Goal: Understand process/instructions: Learn how to perform a task or action

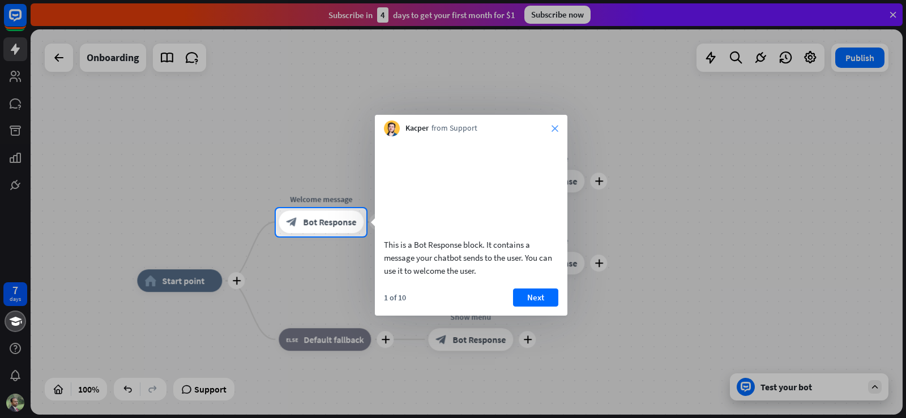
click at [556, 128] on icon "close" at bounding box center [554, 128] width 7 height 7
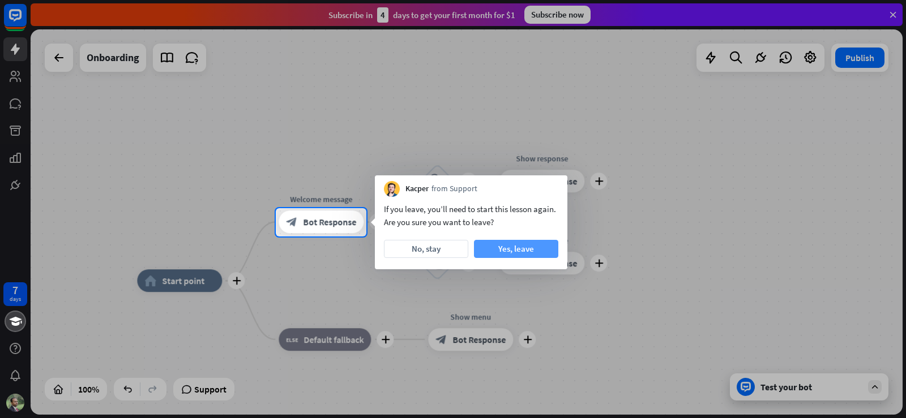
click at [521, 245] on button "Yes, leave" at bounding box center [516, 249] width 84 height 18
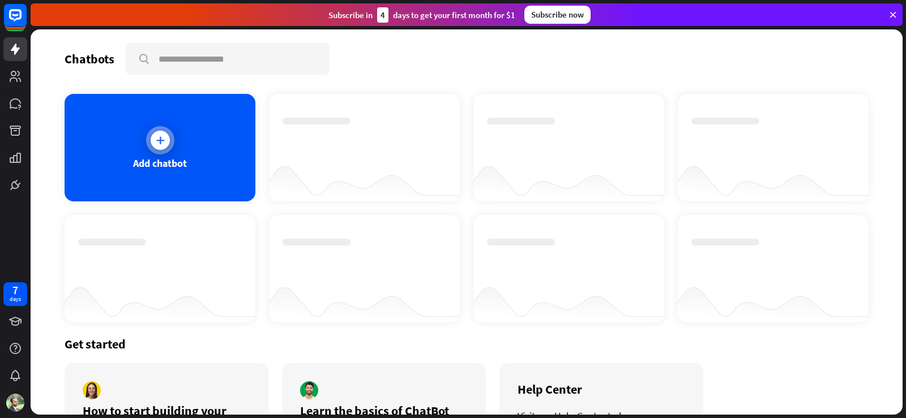
click at [174, 156] on div "Add chatbot" at bounding box center [160, 148] width 191 height 108
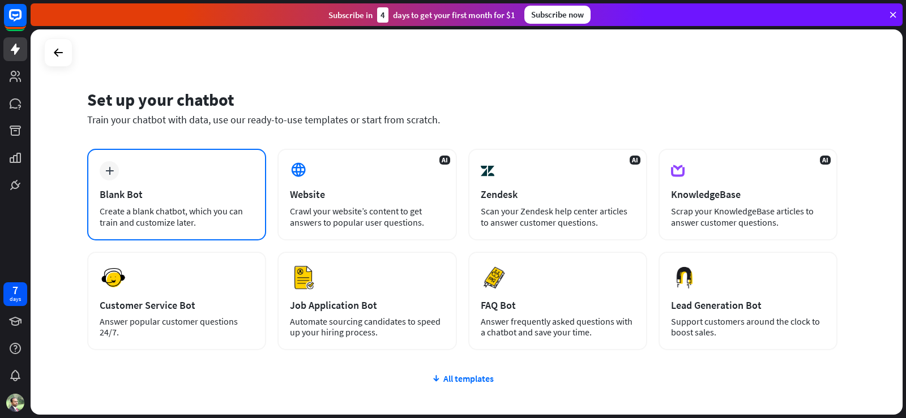
click at [189, 181] on div "plus Blank Bot Create a blank chatbot, which you can train and customize later." at bounding box center [176, 195] width 179 height 92
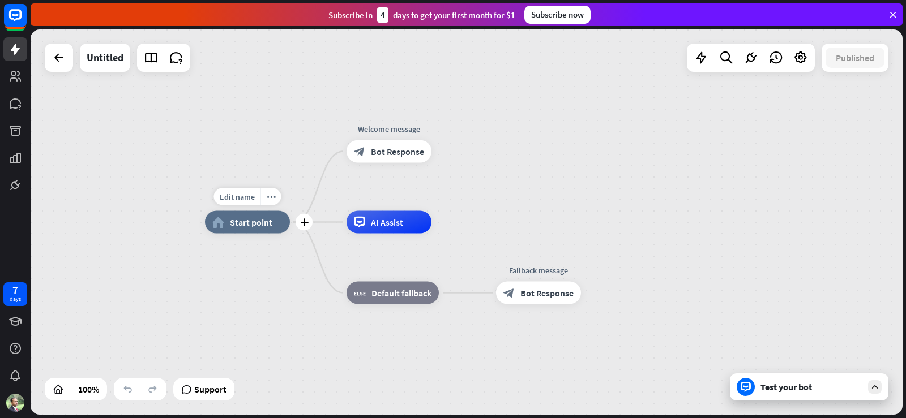
click at [267, 225] on span "Start point" at bounding box center [251, 222] width 42 height 11
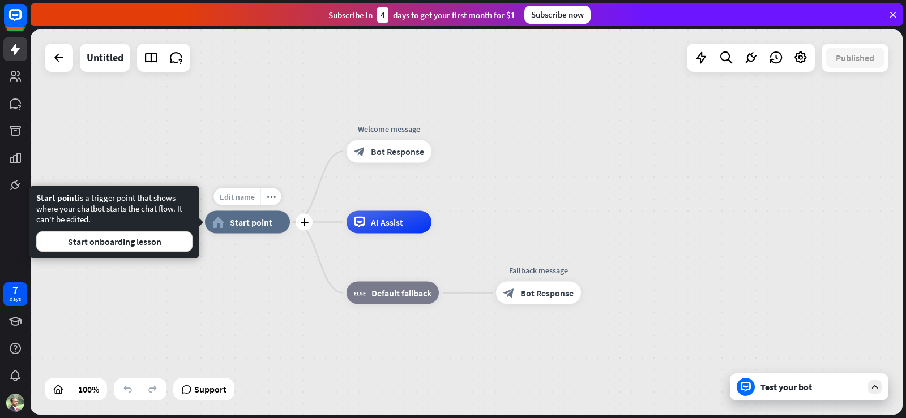
click at [237, 204] on div "Edit name" at bounding box center [237, 197] width 46 height 17
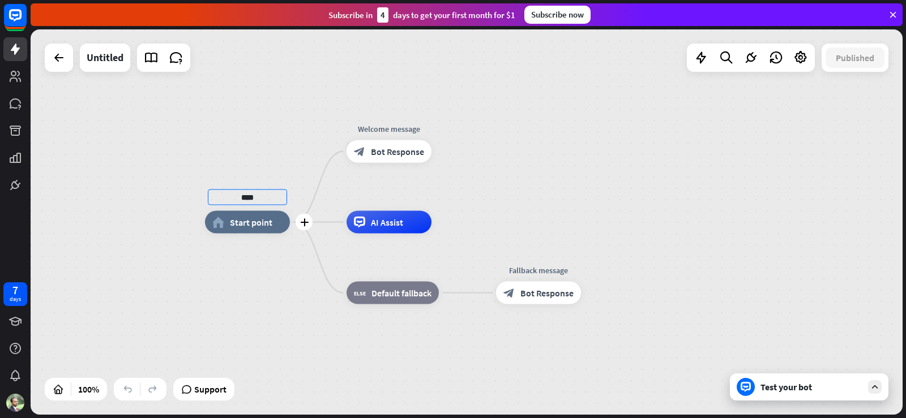
type input "****"
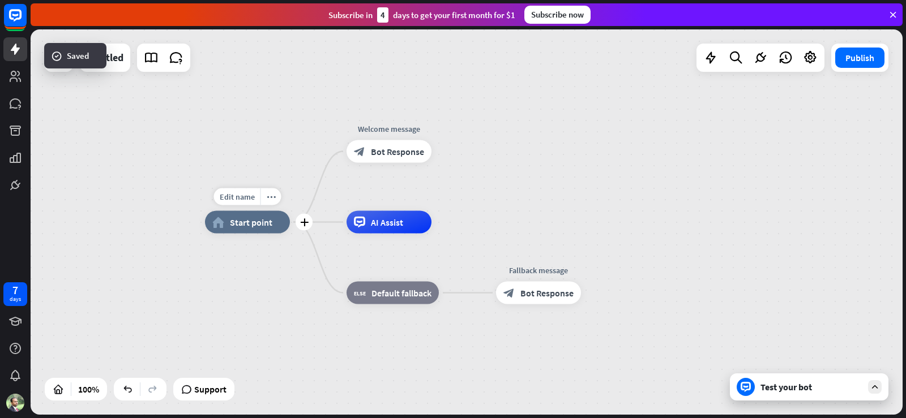
click at [244, 225] on span "Start point" at bounding box center [251, 222] width 42 height 11
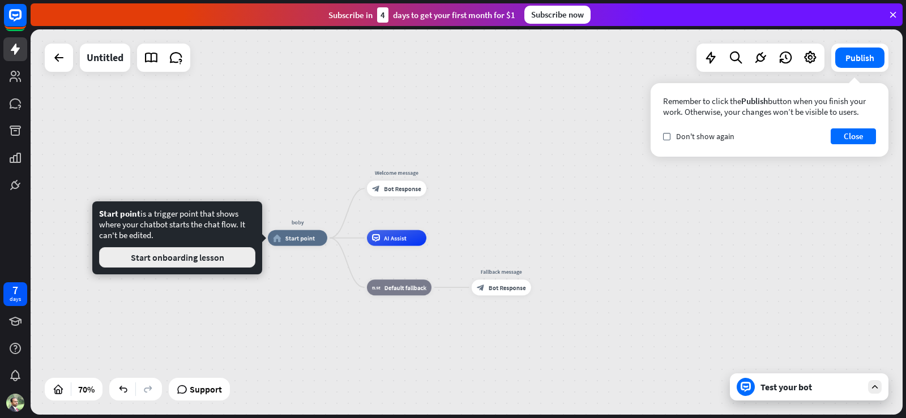
click at [206, 258] on button "Start onboarding lesson" at bounding box center [177, 257] width 156 height 20
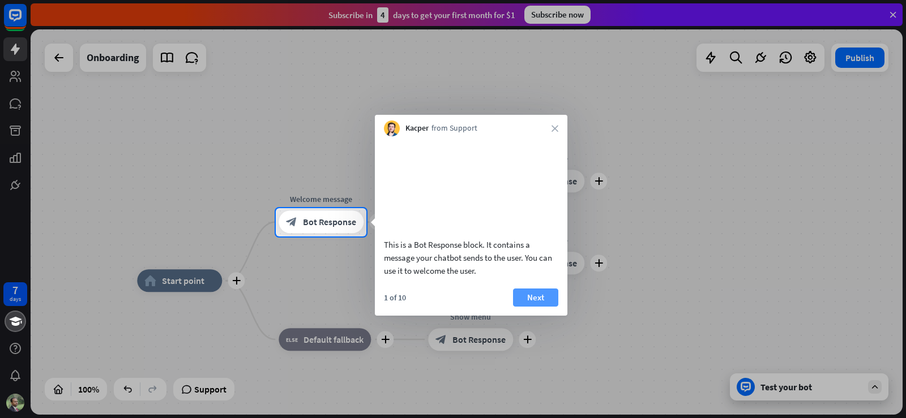
click at [533, 307] on button "Next" at bounding box center [535, 298] width 45 height 18
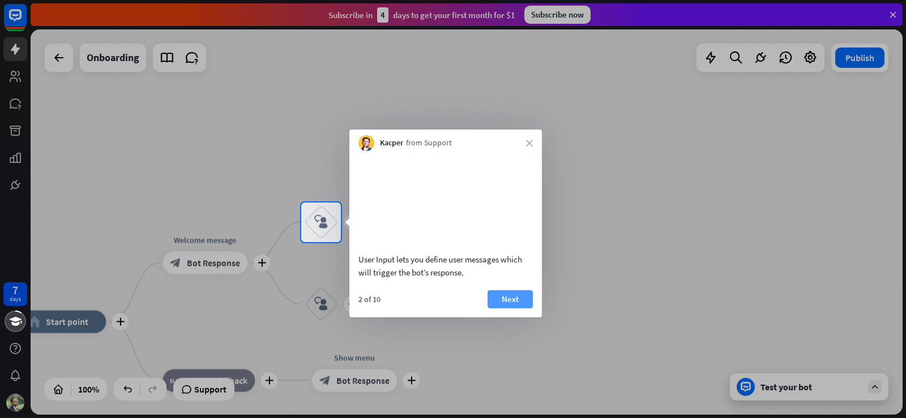
click at [524, 298] on button "Next" at bounding box center [509, 299] width 45 height 18
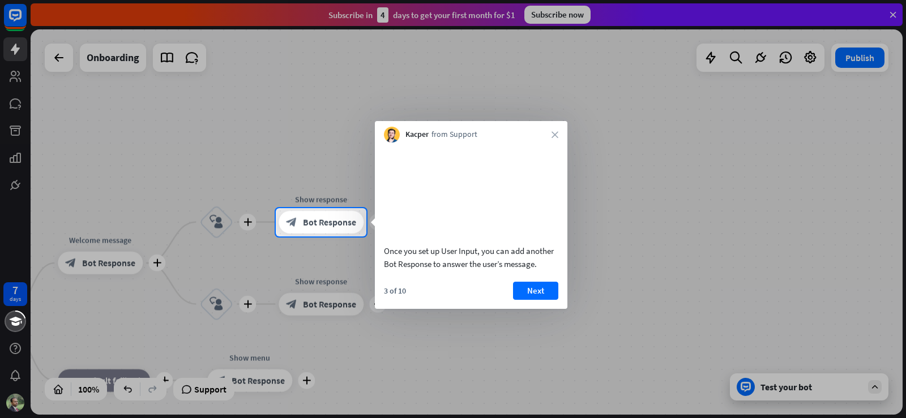
click at [524, 298] on button "Next" at bounding box center [535, 291] width 45 height 18
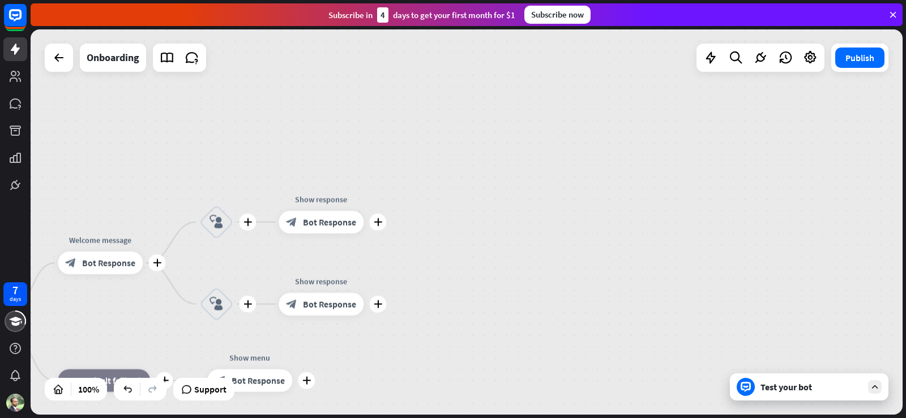
click at [524, 298] on div "plus home_2 Start point plus Welcome message block_bot_response Bot Response pl…" at bounding box center [467, 222] width 872 height 386
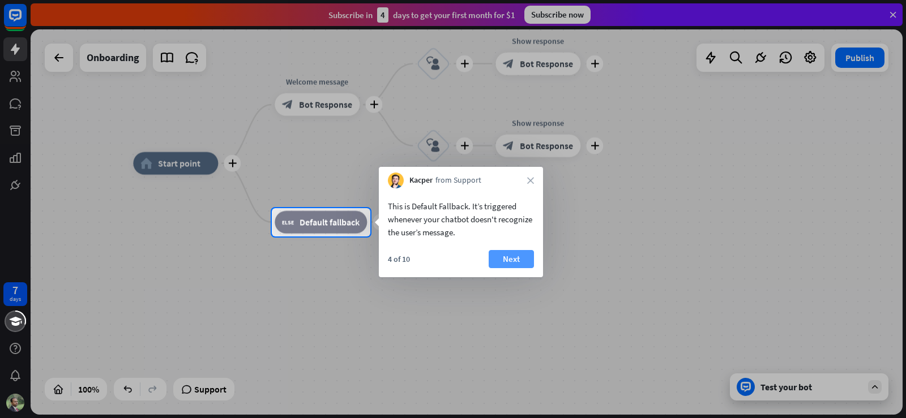
click at [518, 258] on button "Next" at bounding box center [511, 259] width 45 height 18
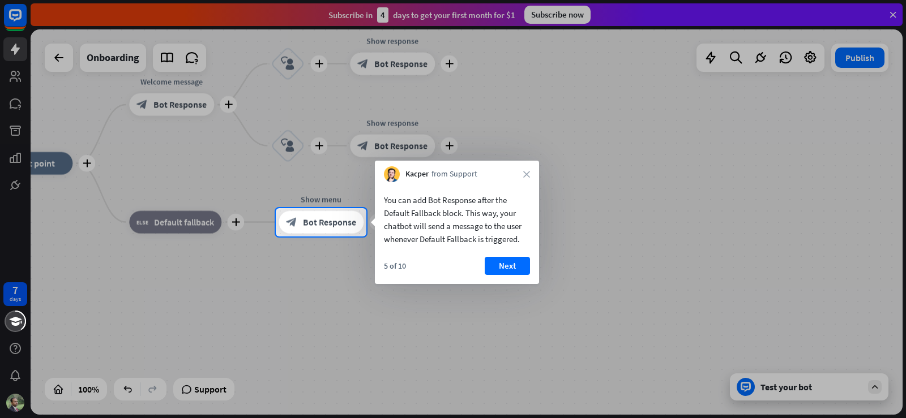
click at [516, 258] on button "Next" at bounding box center [507, 266] width 45 height 18
